Goal: Task Accomplishment & Management: Use online tool/utility

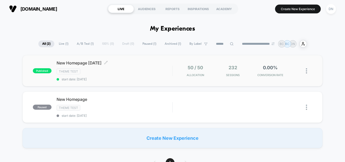
click at [114, 61] on span "New Homepage [DATE] Click to edit experience details" at bounding box center [115, 62] width 116 height 5
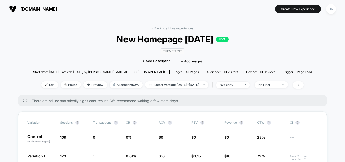
click at [138, 14] on section at bounding box center [172, 9] width 107 height 13
